Goal: Information Seeking & Learning: Learn about a topic

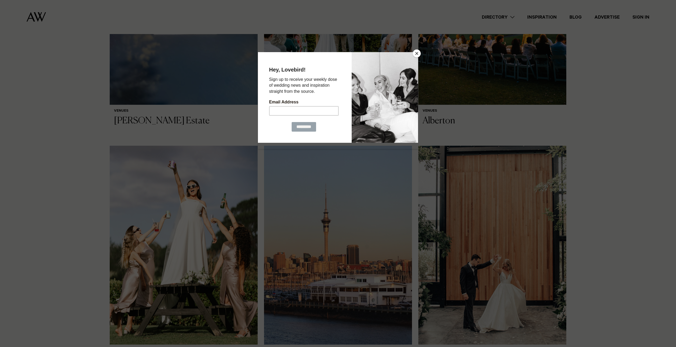
scroll to position [354, 0]
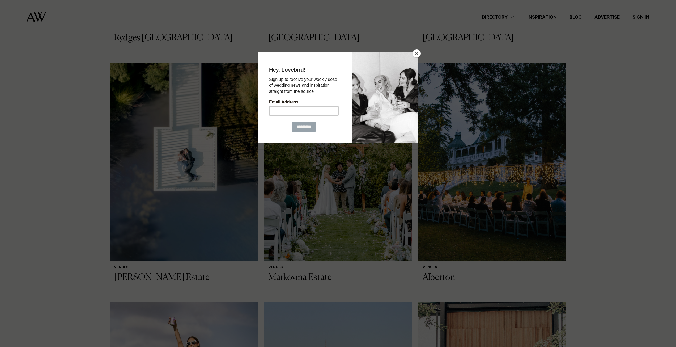
click at [414, 56] on button "Close" at bounding box center [417, 53] width 8 height 8
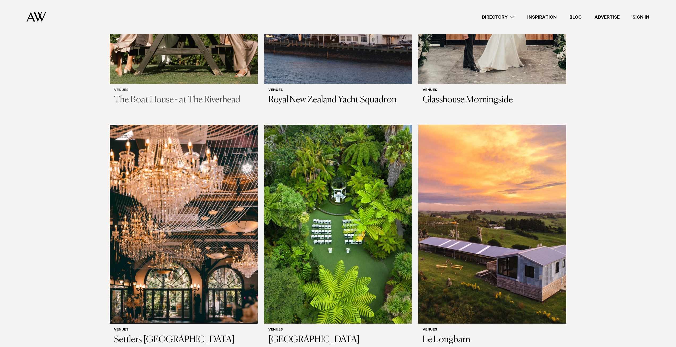
scroll to position [779, 0]
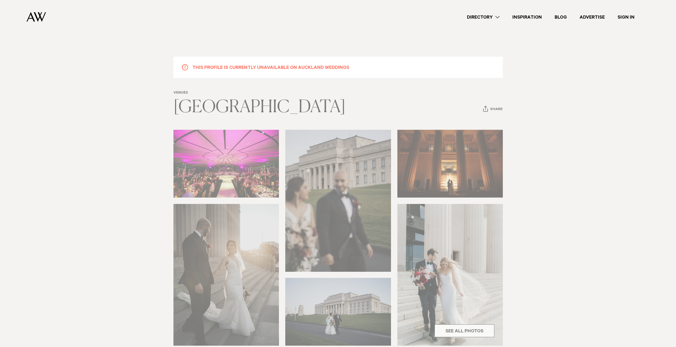
click at [366, 99] on div "Venues Auckland Museum Share Copy Link Email twitter" at bounding box center [338, 330] width 676 height 479
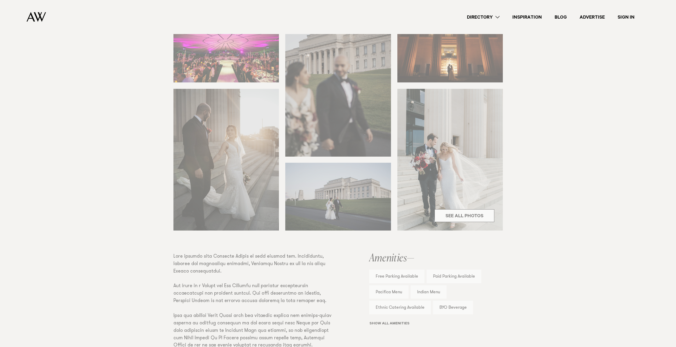
scroll to position [284, 0]
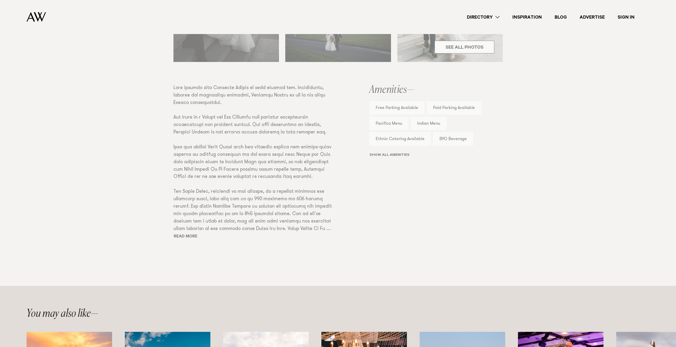
click at [496, 235] on div "Venues Auckland Museum Share Copy Link Email twitter" at bounding box center [338, 46] width 676 height 479
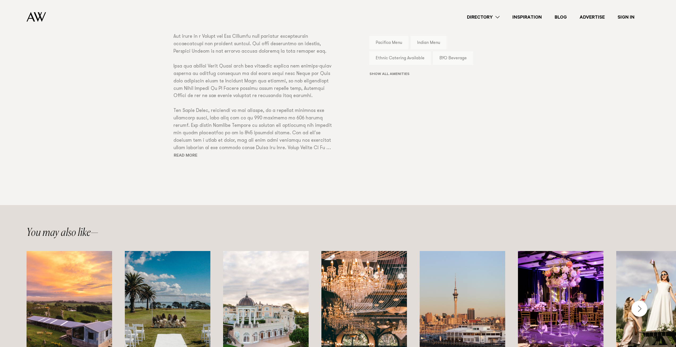
scroll to position [0, 0]
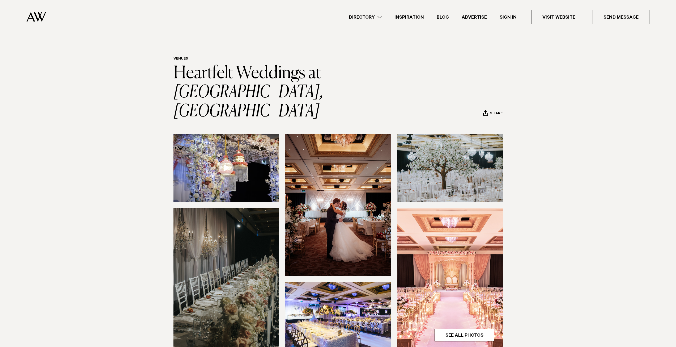
click at [239, 154] on img at bounding box center [227, 168] width 106 height 68
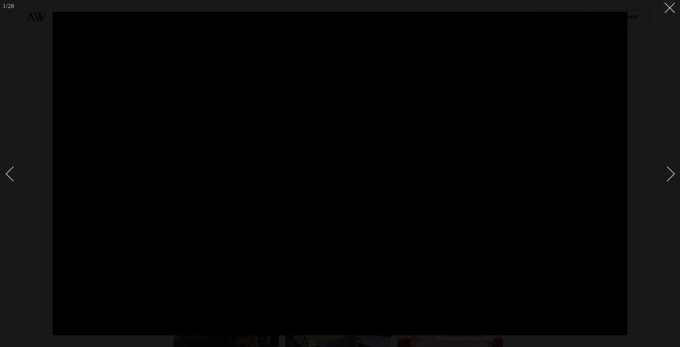
click at [672, 174] on div "Next slide" at bounding box center [667, 173] width 15 height 15
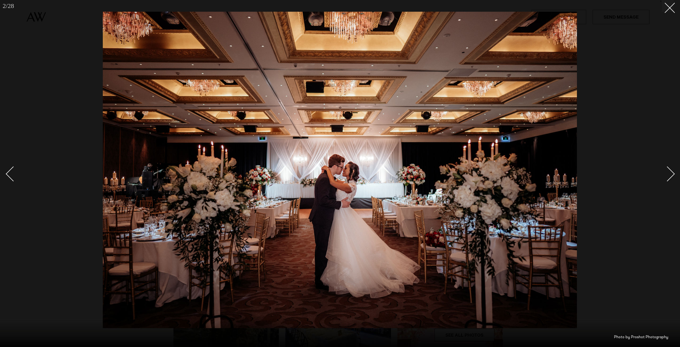
click at [672, 174] on div "Next slide" at bounding box center [667, 173] width 15 height 15
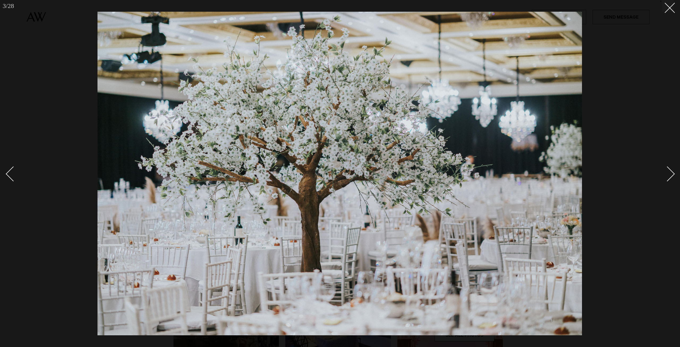
click at [672, 174] on div "Next slide" at bounding box center [667, 173] width 15 height 15
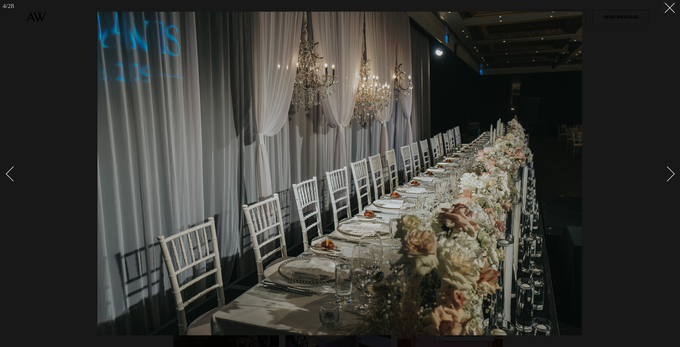
click at [672, 174] on div "Next slide" at bounding box center [667, 173] width 15 height 15
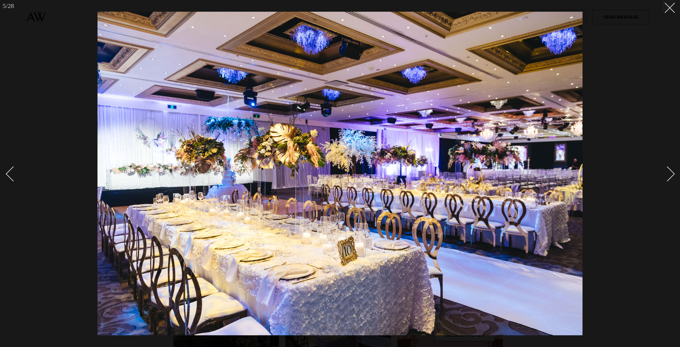
click at [672, 174] on div "Next slide" at bounding box center [667, 173] width 15 height 15
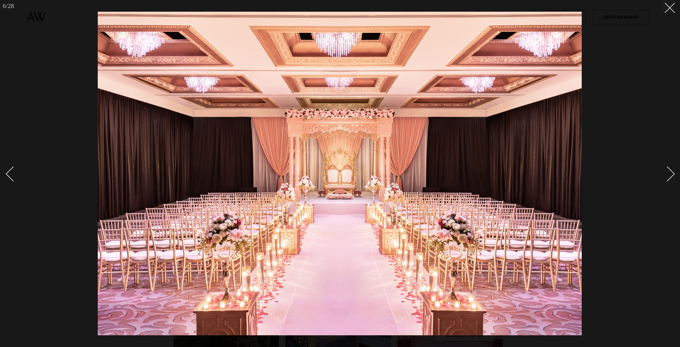
click at [672, 174] on div "Next slide" at bounding box center [667, 173] width 15 height 15
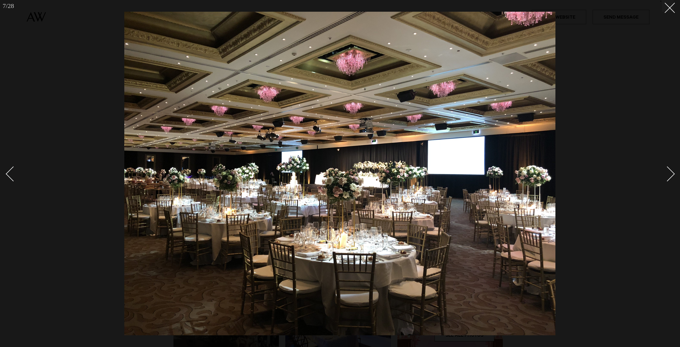
click at [672, 174] on div "Next slide" at bounding box center [667, 173] width 15 height 15
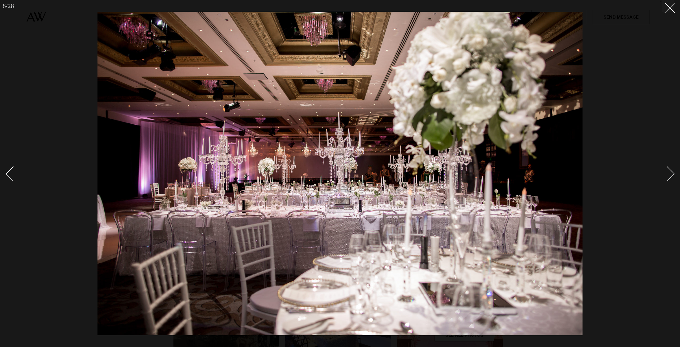
click at [672, 174] on div "Next slide" at bounding box center [667, 173] width 15 height 15
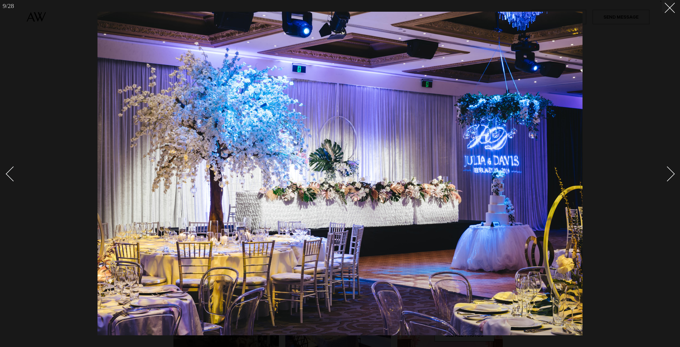
click at [672, 174] on div "Next slide" at bounding box center [667, 173] width 15 height 15
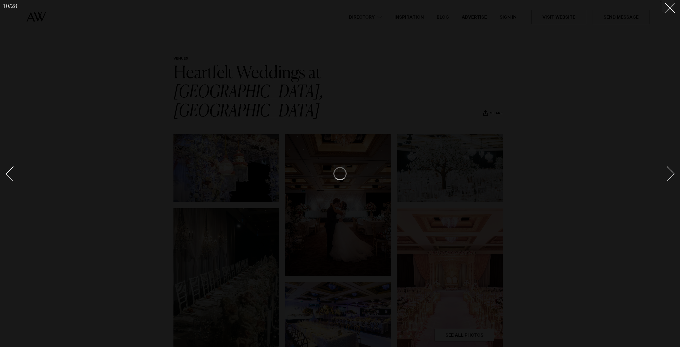
click at [672, 174] on div "Next slide" at bounding box center [667, 173] width 15 height 15
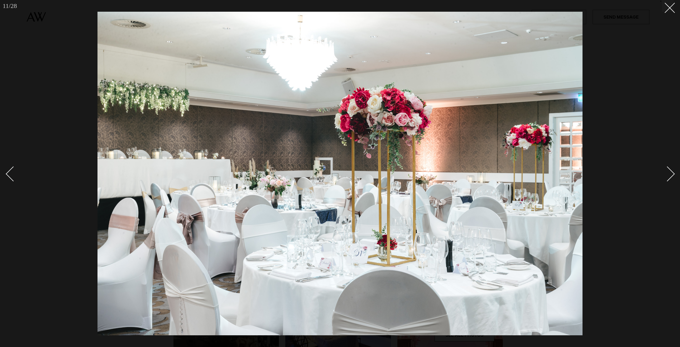
click at [672, 174] on div "Next slide" at bounding box center [667, 173] width 15 height 15
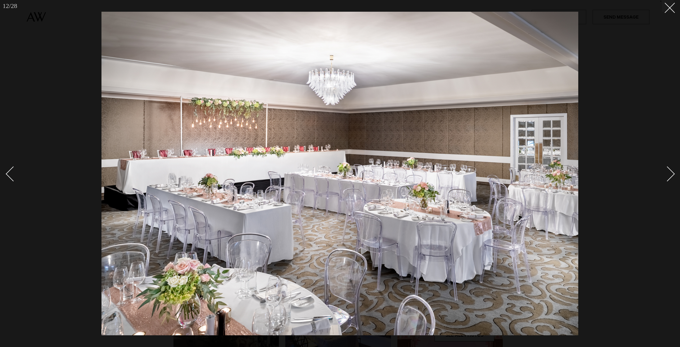
click at [672, 174] on div "Next slide" at bounding box center [667, 173] width 15 height 15
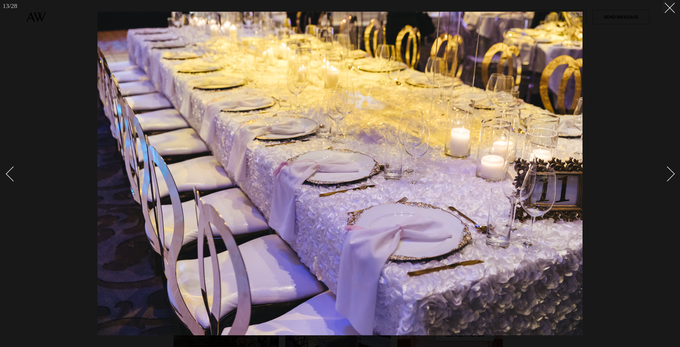
click at [672, 174] on div "Next slide" at bounding box center [667, 173] width 15 height 15
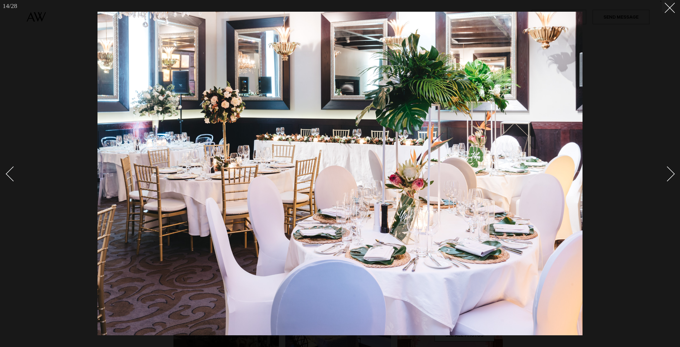
click at [672, 174] on div "Next slide" at bounding box center [667, 173] width 15 height 15
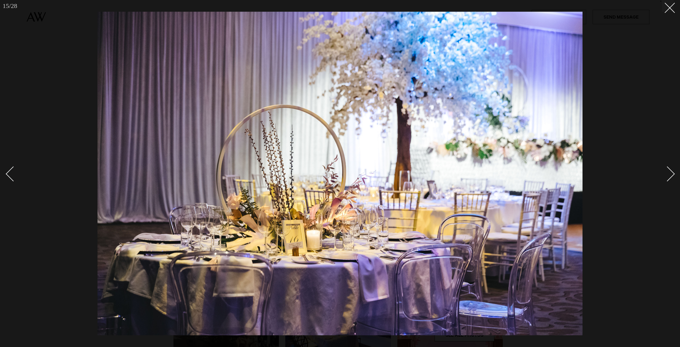
click at [672, 174] on div "Next slide" at bounding box center [667, 173] width 15 height 15
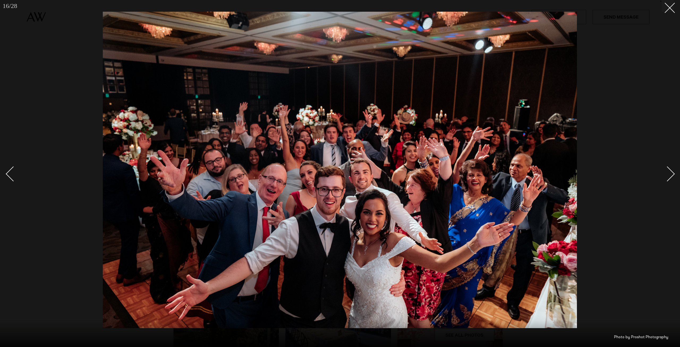
click at [671, 177] on div "Next slide" at bounding box center [667, 173] width 15 height 15
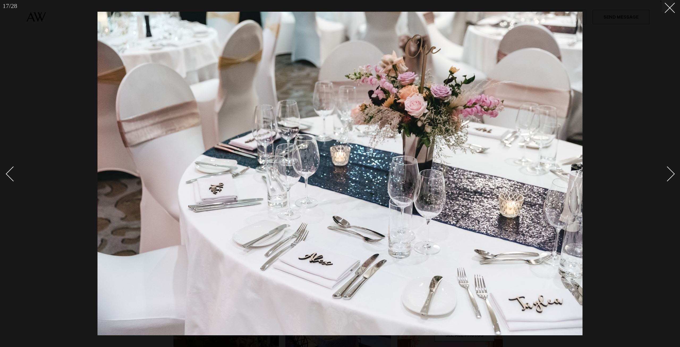
click at [671, 177] on div "Next slide" at bounding box center [667, 173] width 15 height 15
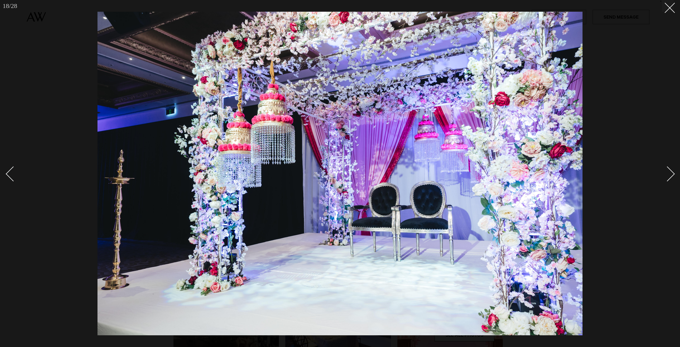
click at [671, 177] on div "Next slide" at bounding box center [667, 173] width 15 height 15
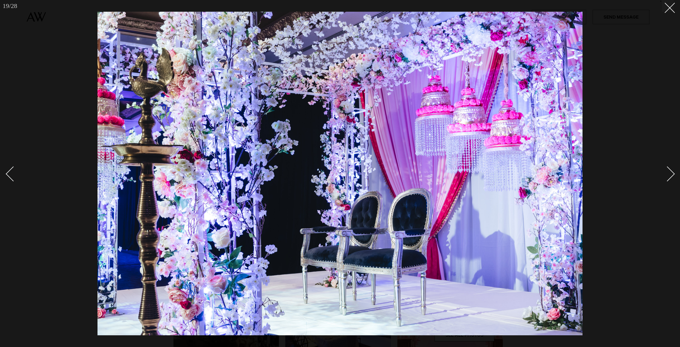
click at [671, 177] on div "Next slide" at bounding box center [667, 173] width 15 height 15
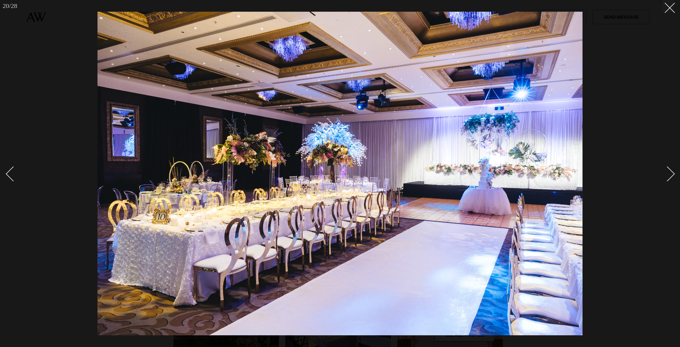
click at [672, 177] on div "Next slide" at bounding box center [667, 173] width 15 height 15
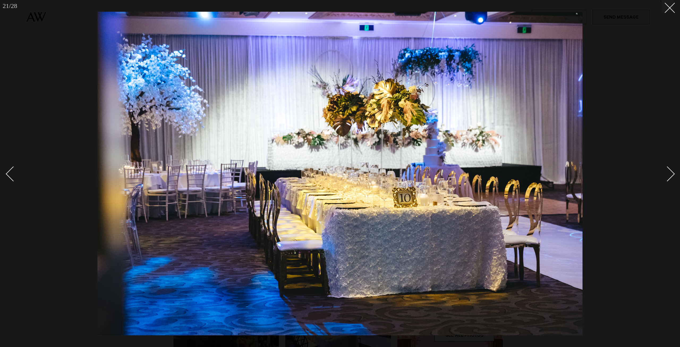
click at [672, 177] on div "Next slide" at bounding box center [667, 173] width 15 height 15
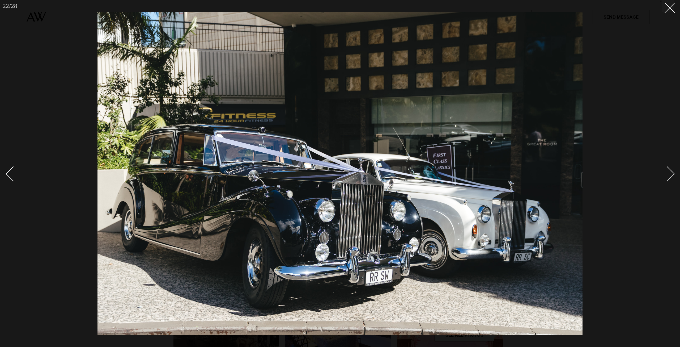
click at [672, 177] on div "Next slide" at bounding box center [667, 173] width 15 height 15
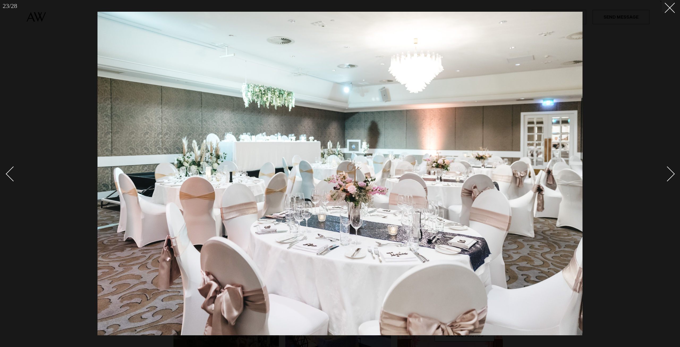
click at [672, 177] on div "Next slide" at bounding box center [667, 173] width 15 height 15
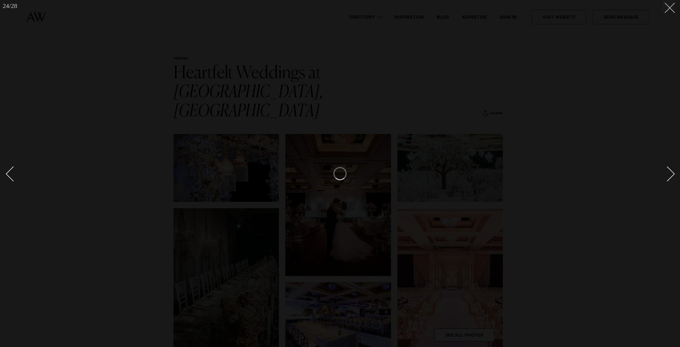
click at [672, 6] on line at bounding box center [670, 8] width 10 height 10
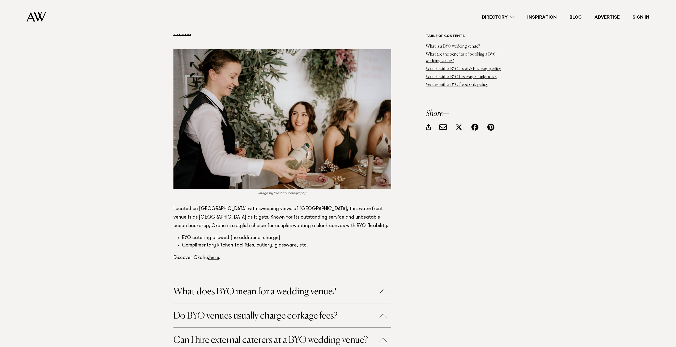
scroll to position [3118, 0]
